Goal: Information Seeking & Learning: Learn about a topic

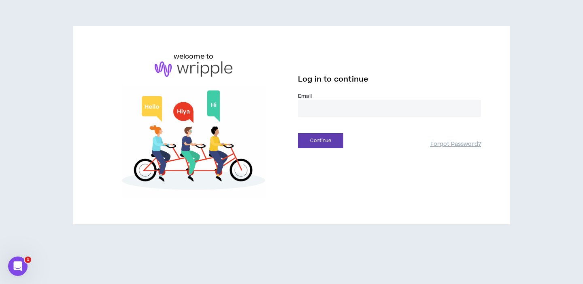
click at [330, 108] on input "email" at bounding box center [389, 108] width 183 height 17
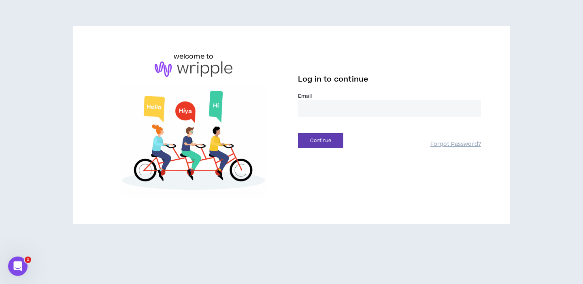
type input "**********"
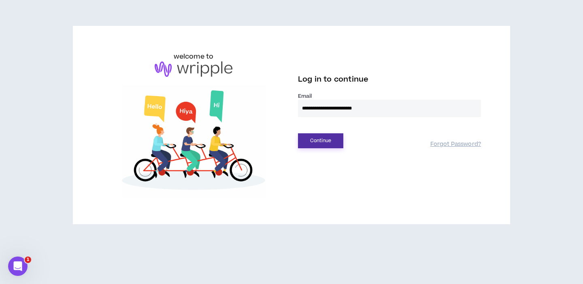
click at [323, 138] on button "Continue" at bounding box center [320, 140] width 45 height 15
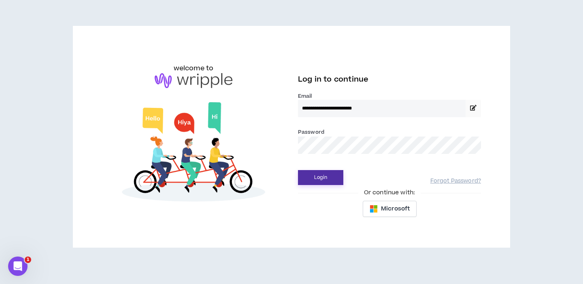
click at [322, 174] on button "Login" at bounding box center [320, 177] width 45 height 15
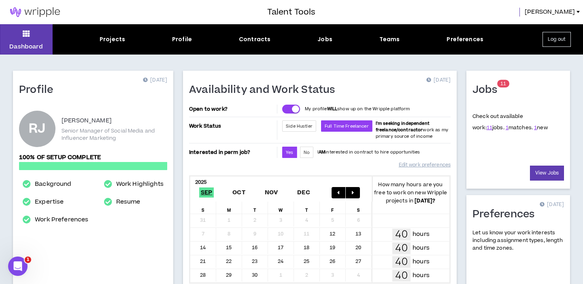
click at [108, 39] on div "Projects" at bounding box center [112, 39] width 25 height 8
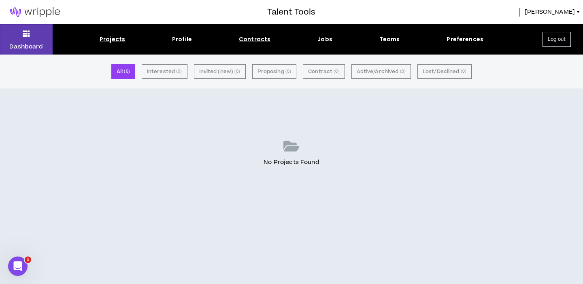
click at [253, 43] on div "Contracts" at bounding box center [255, 39] width 32 height 8
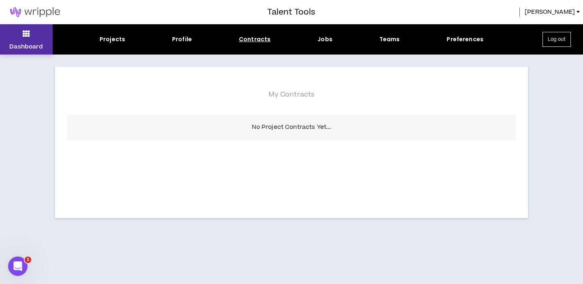
click at [28, 40] on button "Dashboard" at bounding box center [26, 39] width 53 height 30
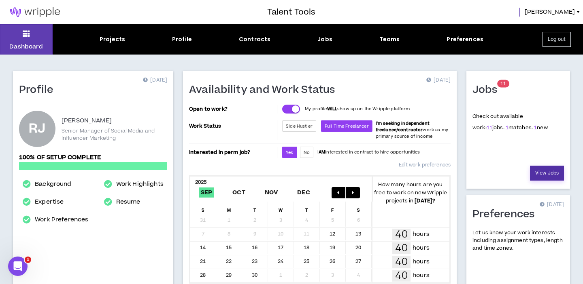
click at [545, 171] on link "View Jobs" at bounding box center [547, 173] width 34 height 15
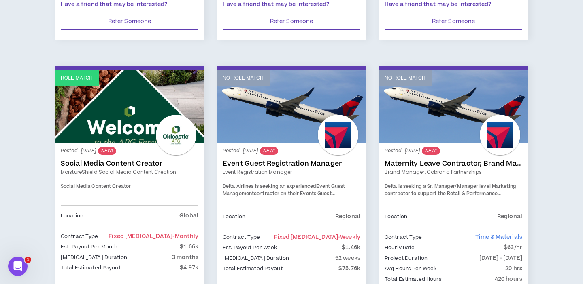
scroll to position [381, 0]
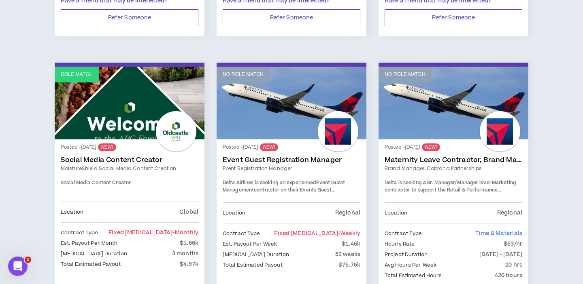
click at [110, 165] on link "MoistureShield Social Media Content Creation" at bounding box center [130, 168] width 138 height 7
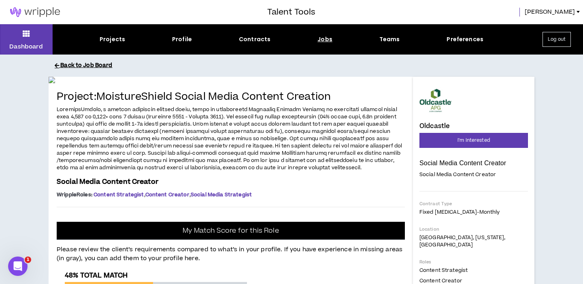
click at [78, 70] on button "Back to Job Board" at bounding box center [297, 66] width 485 height 14
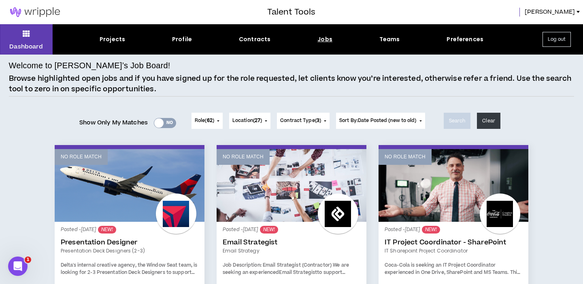
click at [252, 119] on span "Location ( 27 )" at bounding box center [247, 120] width 30 height 7
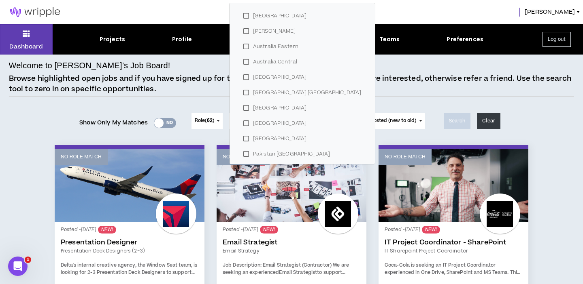
scroll to position [327, 0]
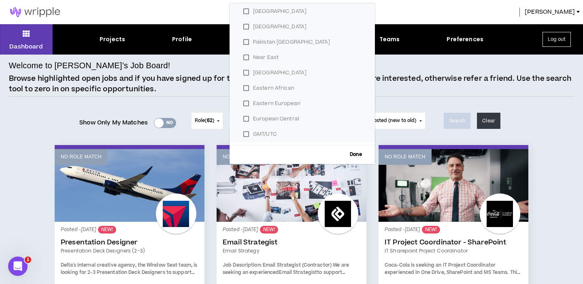
click at [150, 106] on div "Show Only My Matches Yes No" at bounding box center [127, 121] width 97 height 32
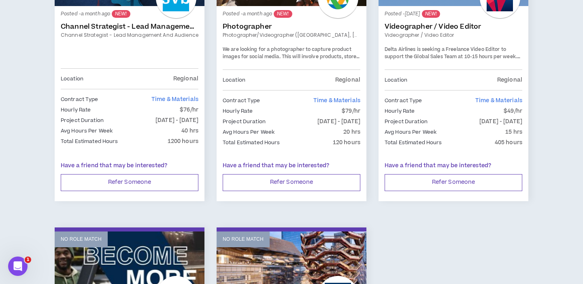
scroll to position [815, 0]
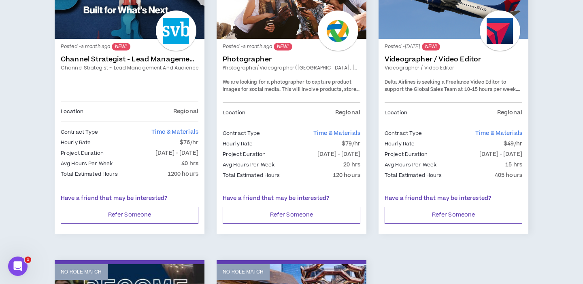
click at [163, 57] on link "Channel Strategist - Lead Management and Audience" at bounding box center [130, 59] width 138 height 8
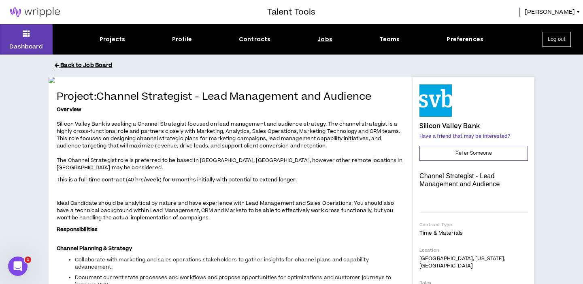
click at [88, 66] on button "Back to Job Board" at bounding box center [297, 66] width 485 height 14
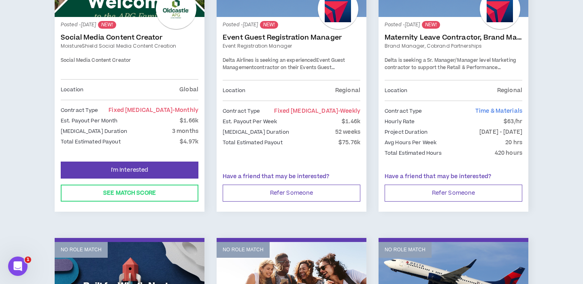
scroll to position [507, 0]
